Goal: Navigation & Orientation: Find specific page/section

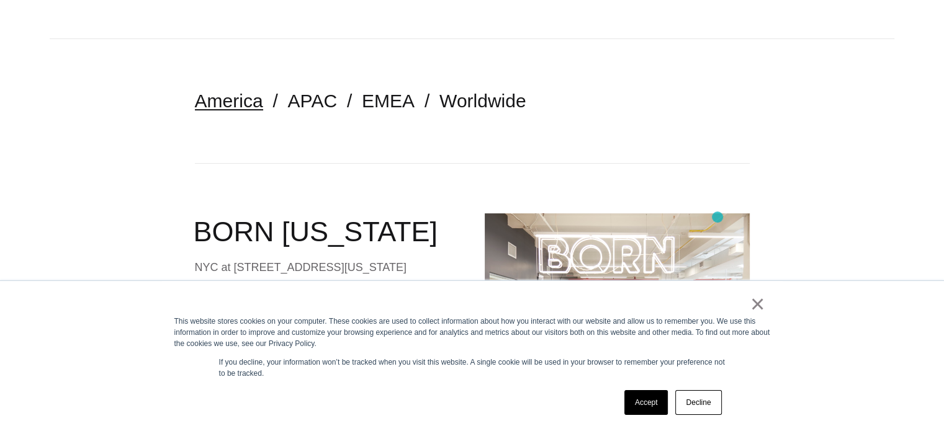
scroll to position [248, 0]
click at [757, 303] on link "×" at bounding box center [757, 303] width 15 height 11
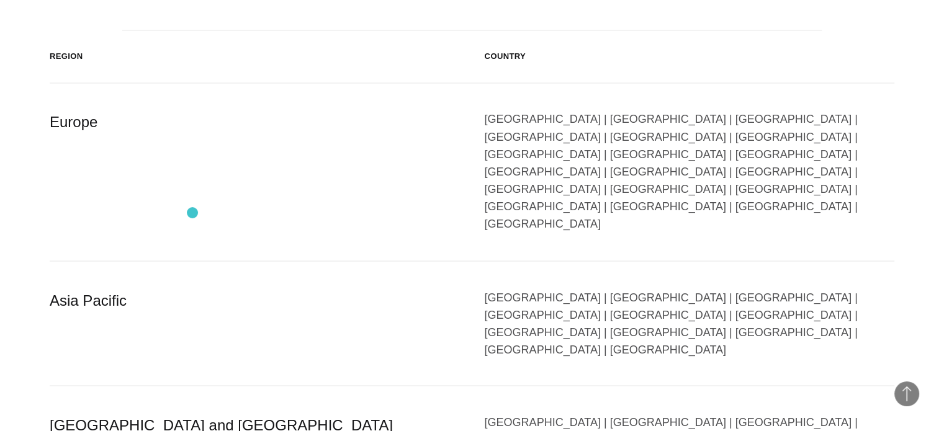
scroll to position [2109, 0]
click at [857, 110] on div "Austria | Belgium | Bulgaria | Czech Republic | Denmark | Finland | France | Ge…" at bounding box center [690, 171] width 410 height 122
click at [858, 110] on div "Austria | Belgium | Bulgaria | Czech Republic | Denmark | Finland | France | Ge…" at bounding box center [690, 171] width 410 height 122
click at [57, 110] on div "Europe" at bounding box center [255, 171] width 410 height 122
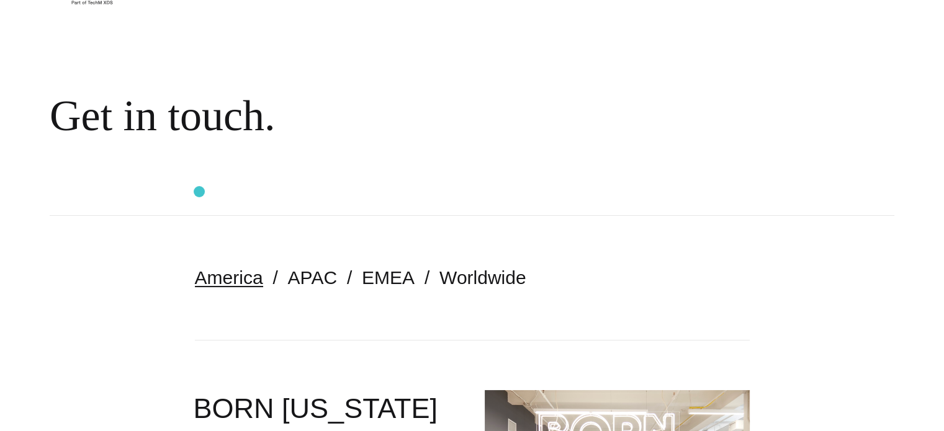
scroll to position [124, 0]
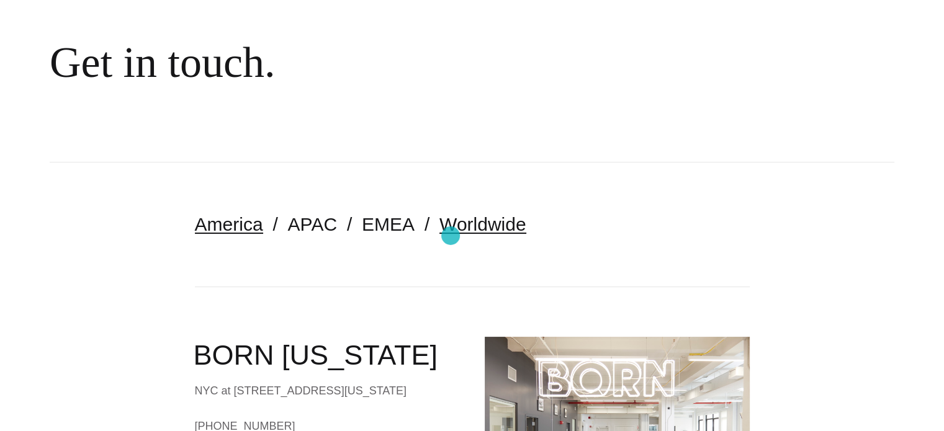
click at [459, 231] on link "Worldwide" at bounding box center [482, 224] width 87 height 20
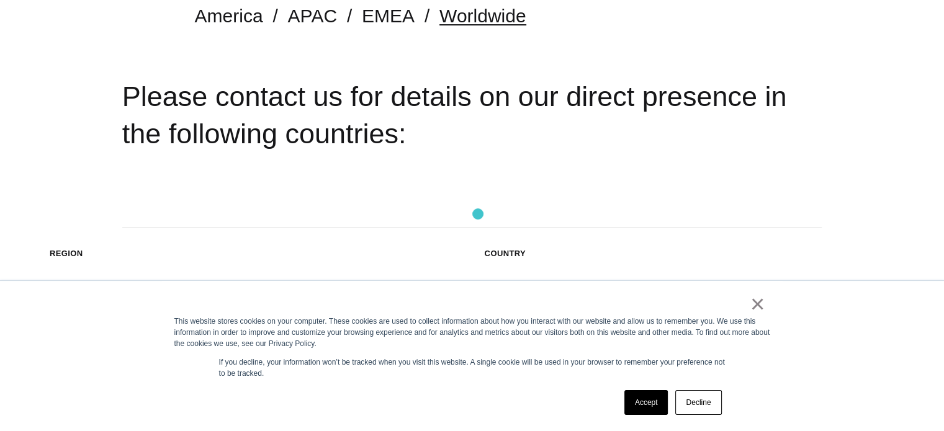
scroll to position [372, 0]
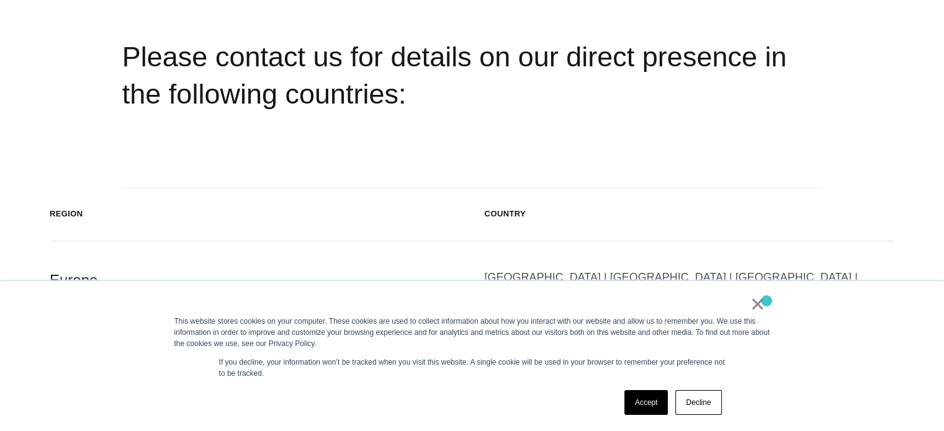
click at [766, 301] on div "× This website stores cookies on your computer. These cookies are used to colle…" at bounding box center [472, 356] width 620 height 150
click at [759, 302] on link "×" at bounding box center [757, 303] width 15 height 11
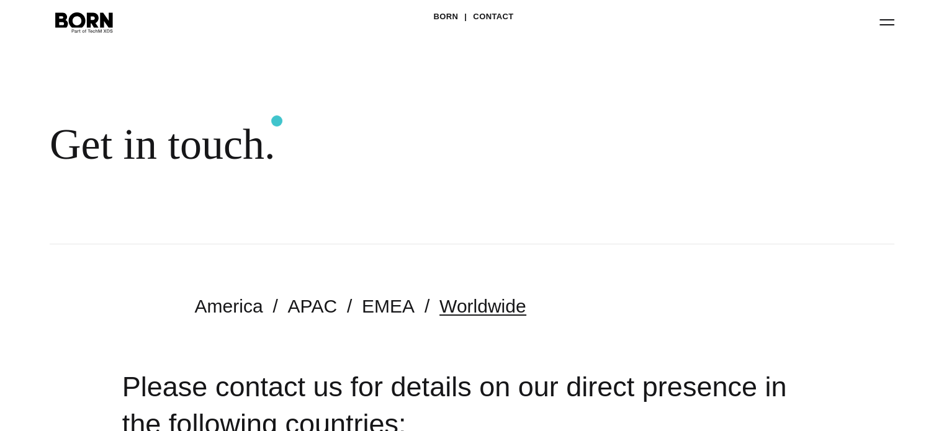
scroll to position [0, 0]
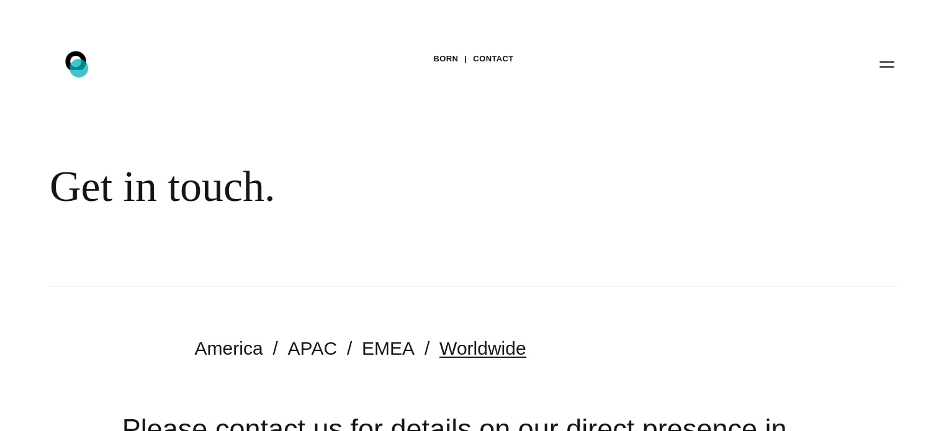
click at [79, 68] on icon at bounding box center [75, 60] width 21 height 19
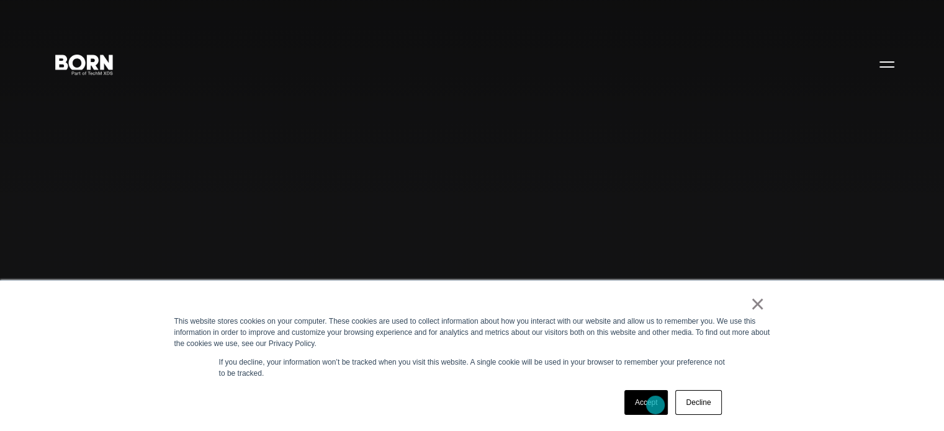
drag, startPoint x: 655, startPoint y: 405, endPoint x: 670, endPoint y: 388, distance: 22.9
click at [657, 404] on link "Accept" at bounding box center [646, 402] width 44 height 25
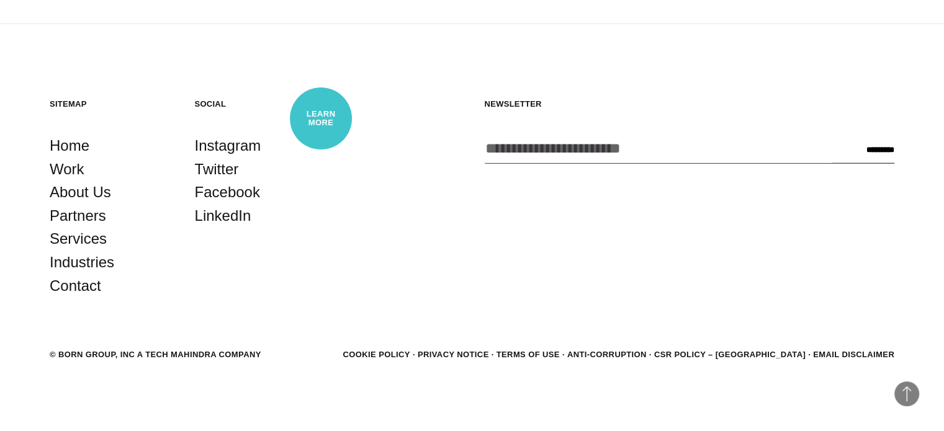
scroll to position [3253, 0]
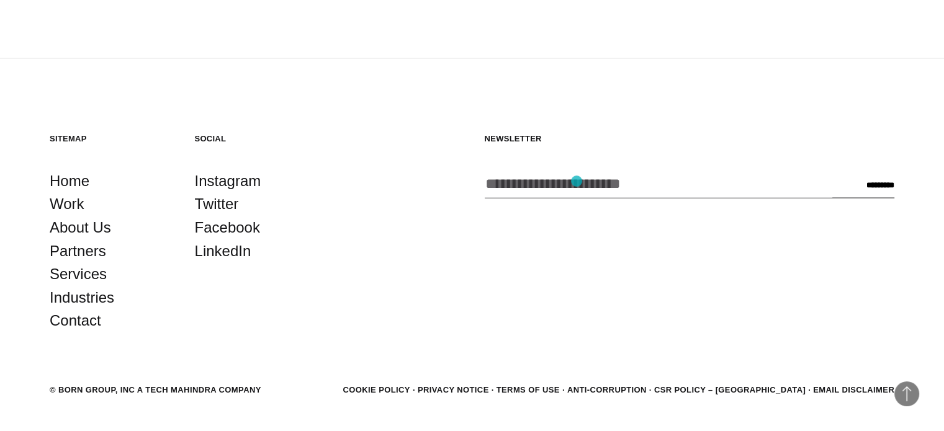
scroll to position [2542, 0]
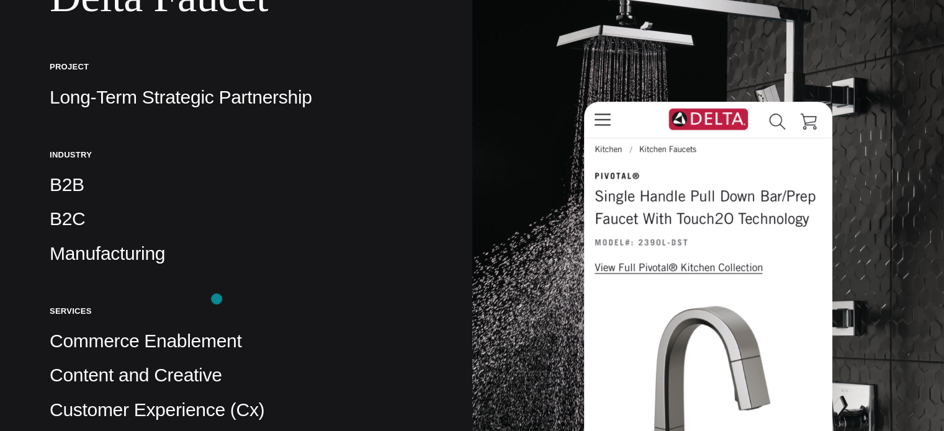
scroll to position [248, 0]
